Goal: Check status: Check status

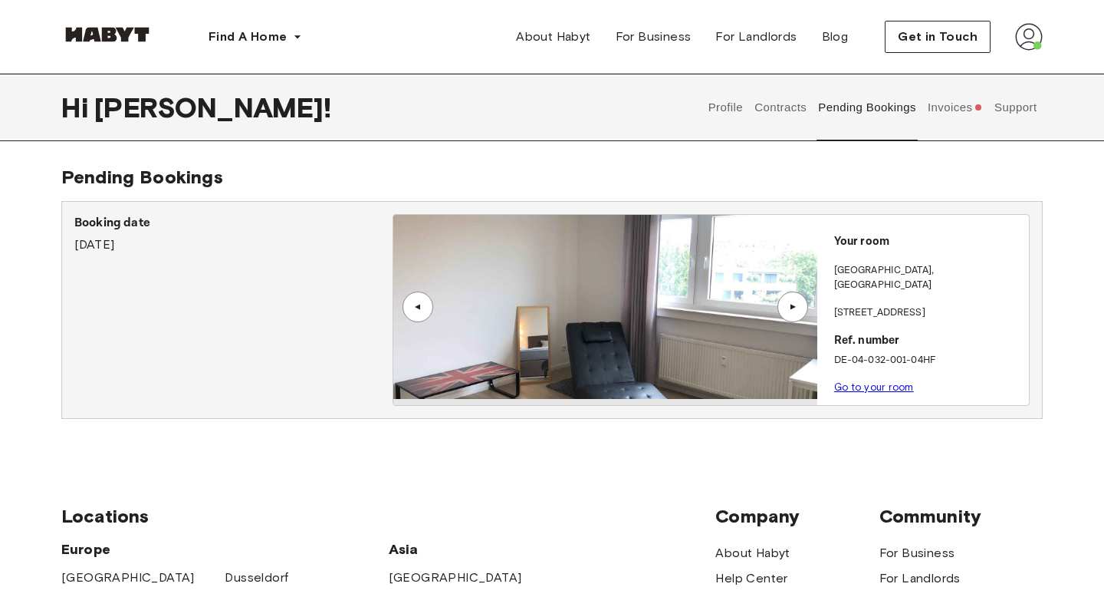
click at [931, 105] on button "Invoices" at bounding box center [954, 107] width 59 height 67
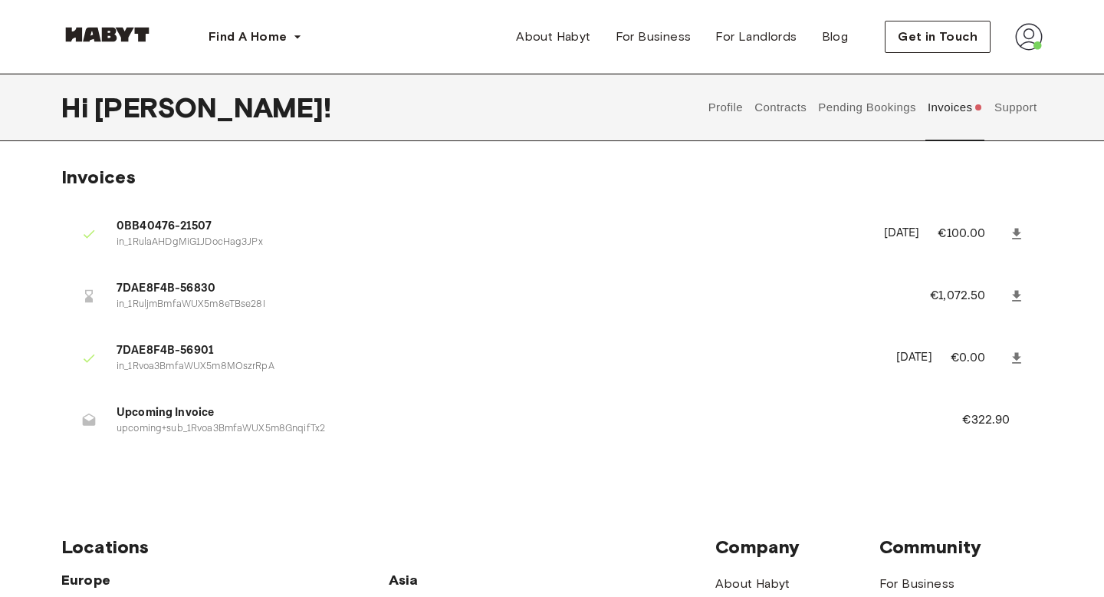
click at [880, 94] on button "Pending Bookings" at bounding box center [868, 107] width 102 height 67
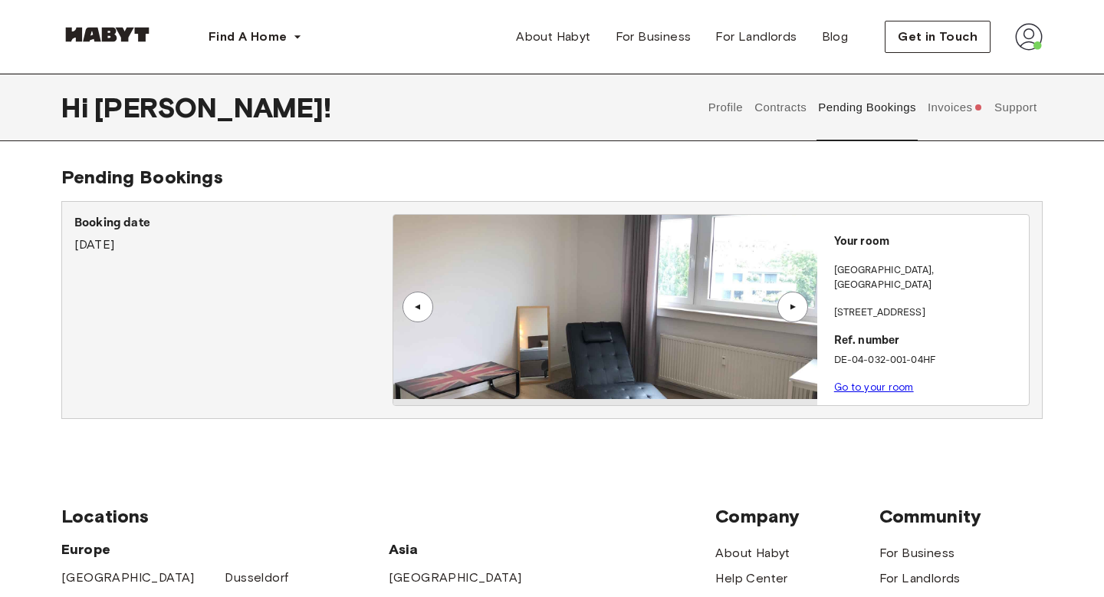
click at [107, 242] on div "Booking date August 5th, 2025" at bounding box center [233, 234] width 318 height 40
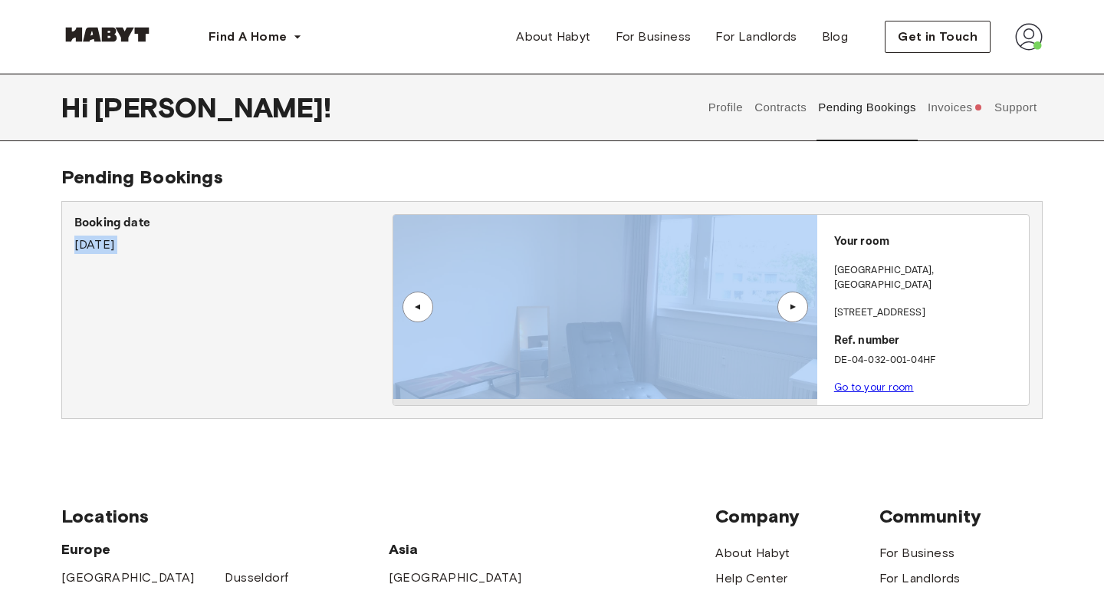
click at [107, 242] on div "Booking date August 5th, 2025" at bounding box center [233, 234] width 318 height 40
click at [887, 381] on link "Go to your room" at bounding box center [874, 387] width 80 height 12
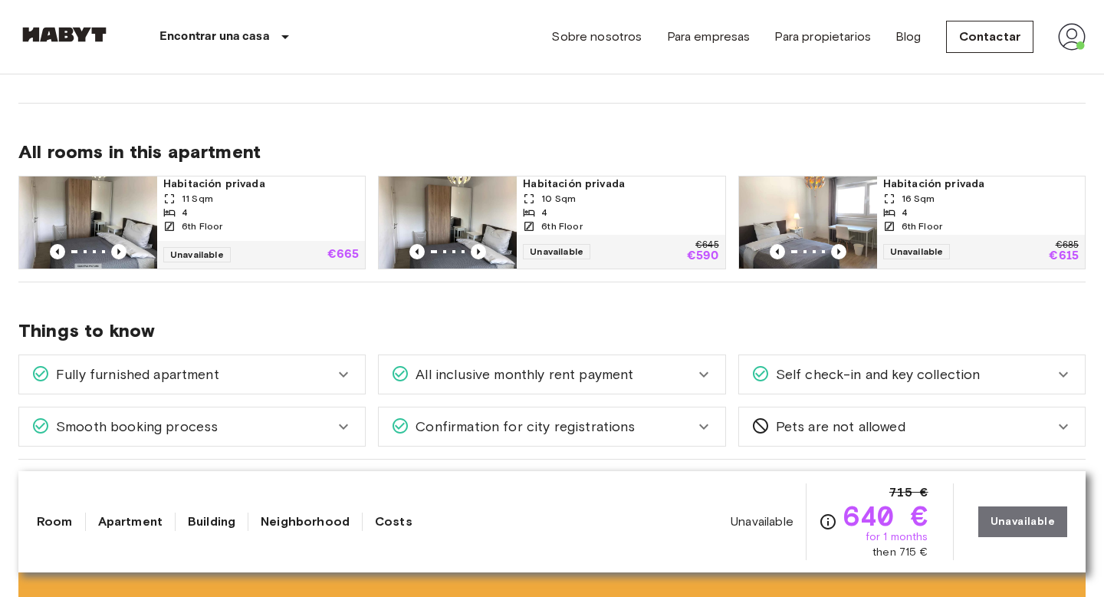
scroll to position [733, 0]
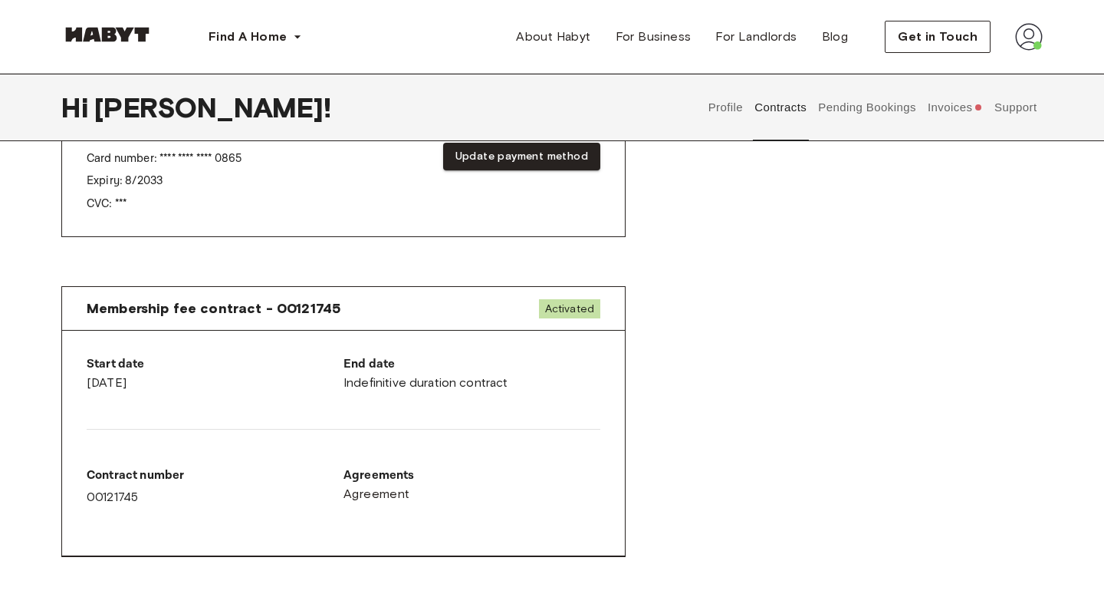
scroll to position [350, 0]
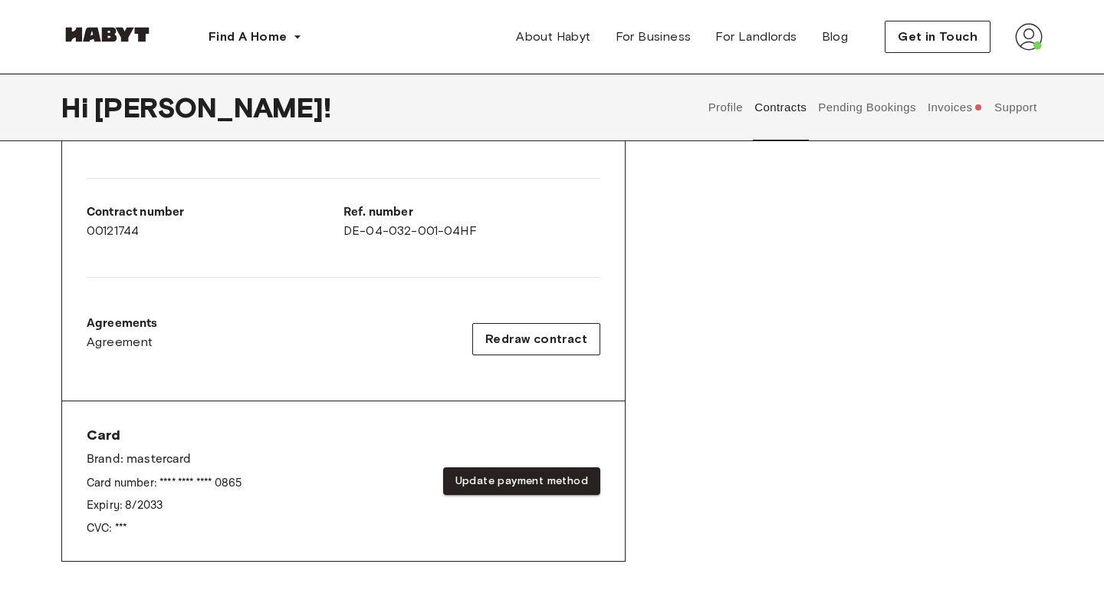
click at [962, 107] on button "Invoices" at bounding box center [954, 107] width 59 height 67
